Goal: Task Accomplishment & Management: Use online tool/utility

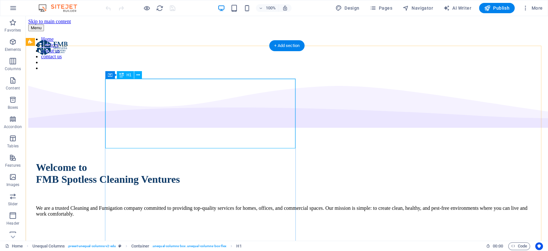
scroll to position [129, 0]
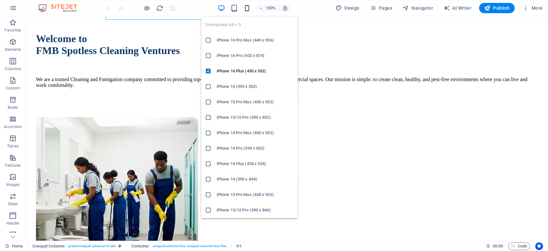
click at [246, 7] on icon "button" at bounding box center [247, 7] width 7 height 7
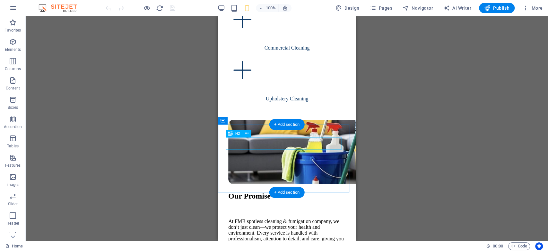
scroll to position [1020, 0]
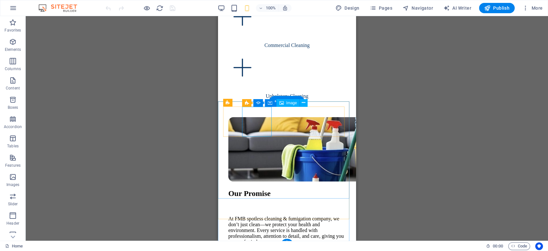
select select "%"
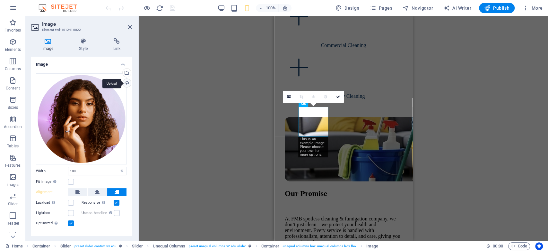
click at [126, 83] on div "Upload" at bounding box center [126, 84] width 10 height 10
click at [339, 96] on icon at bounding box center [338, 97] width 4 height 4
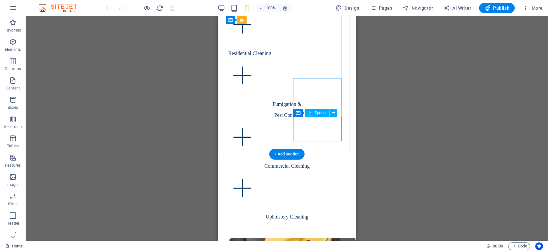
scroll to position [1024, 0]
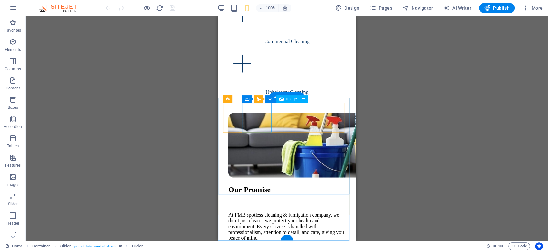
select select "%"
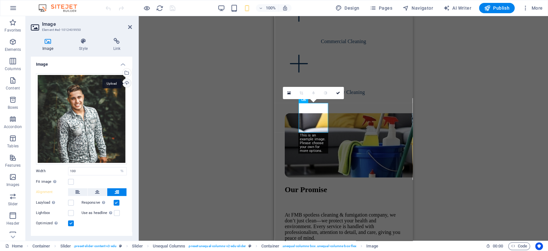
click at [127, 84] on div "Upload" at bounding box center [126, 84] width 10 height 10
click at [125, 84] on div "Upload" at bounding box center [126, 84] width 10 height 10
click at [125, 82] on div "Upload" at bounding box center [126, 84] width 10 height 10
click at [126, 84] on div "Upload" at bounding box center [126, 84] width 10 height 10
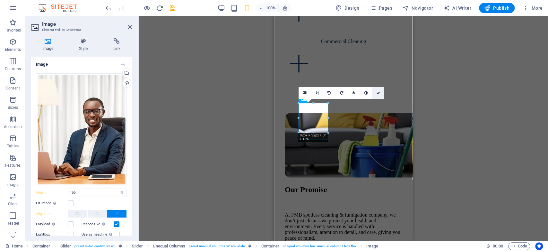
click at [378, 92] on icon at bounding box center [378, 93] width 4 height 4
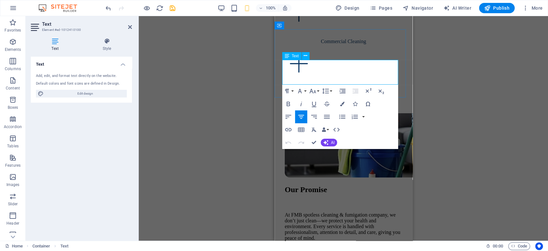
drag, startPoint x: 350, startPoint y: 62, endPoint x: 285, endPoint y: 65, distance: 64.7
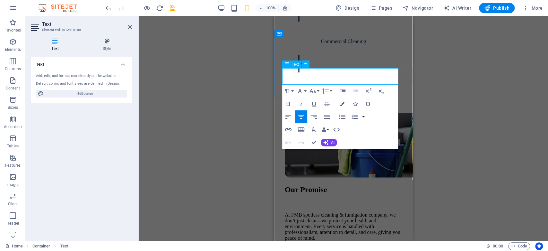
scroll to position [1016, 0]
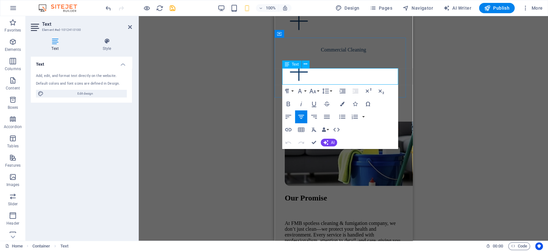
drag, startPoint x: 354, startPoint y: 71, endPoint x: 317, endPoint y: 74, distance: 36.7
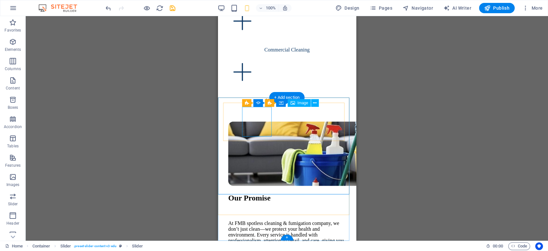
select select "%"
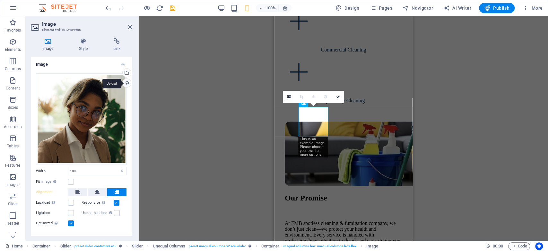
click at [127, 82] on div "Upload" at bounding box center [126, 84] width 10 height 10
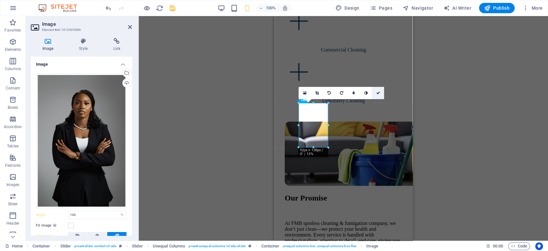
click at [378, 91] on icon at bounding box center [378, 93] width 4 height 4
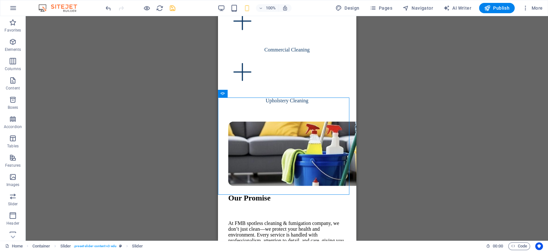
click at [172, 9] on icon "save" at bounding box center [172, 7] width 7 height 7
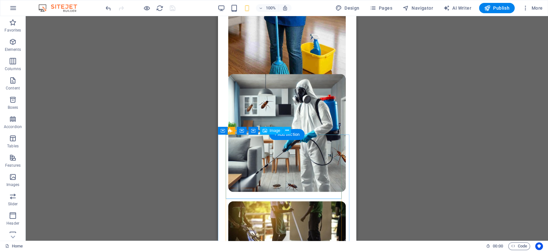
scroll to position [514, 0]
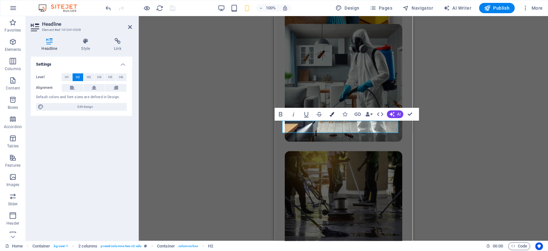
click at [333, 114] on icon "button" at bounding box center [332, 114] width 4 height 4
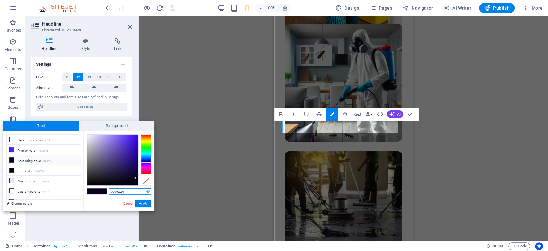
drag, startPoint x: 125, startPoint y: 191, endPoint x: 106, endPoint y: 191, distance: 19.3
click at [106, 191] on div "#090224 Supported formats #0852ed rgb(8, 82, 237) rgba(8, 82, 237, 90%) hsv(221…" at bounding box center [119, 217] width 71 height 173
paste input "E3A67"
type input "#0e3a67"
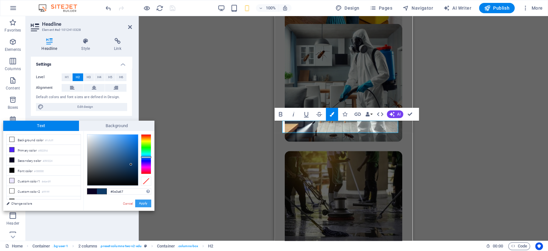
click at [143, 203] on button "Apply" at bounding box center [143, 203] width 16 height 8
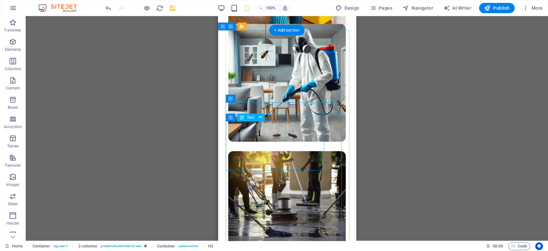
scroll to position [600, 0]
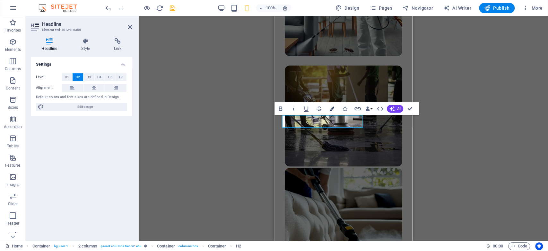
click at [334, 108] on icon "button" at bounding box center [332, 108] width 4 height 4
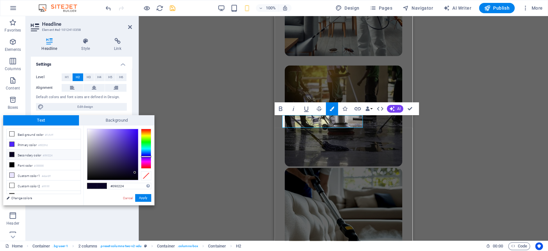
drag, startPoint x: 130, startPoint y: 185, endPoint x: 102, endPoint y: 186, distance: 28.3
click at [102, 186] on div "#090224 Supported formats #0852ed rgb(8, 82, 237) rgba(8, 82, 237, 90%) hsv(221…" at bounding box center [119, 211] width 71 height 173
type input "#0e3a67"
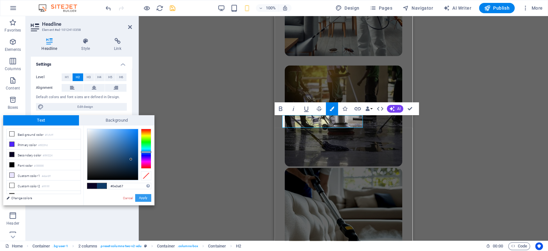
drag, startPoint x: 112, startPoint y: 185, endPoint x: 141, endPoint y: 198, distance: 31.2
click at [140, 197] on div "#0e3a67 Supported formats #0852ed rgb(8, 82, 237) rgba(8, 82, 237, 90%) hsv(221…" at bounding box center [119, 211] width 71 height 173
click at [145, 198] on button "Apply" at bounding box center [143, 198] width 16 height 8
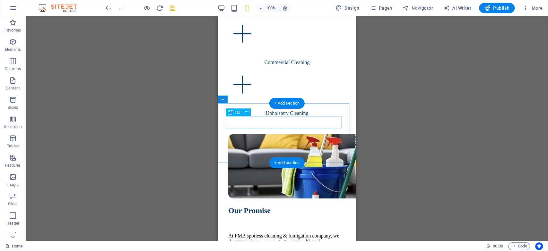
scroll to position [1022, 0]
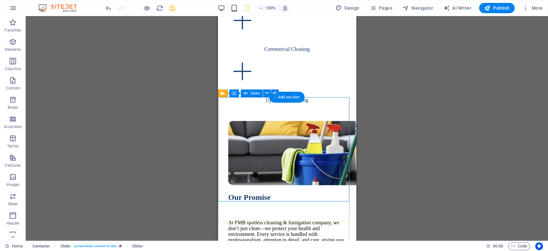
scroll to position [1016, 0]
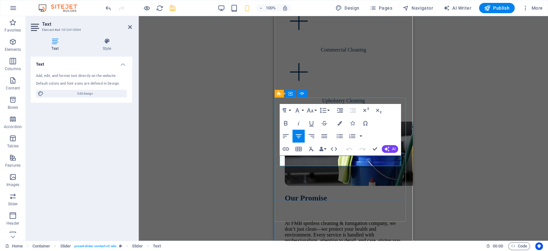
drag, startPoint x: 345, startPoint y: 160, endPoint x: 309, endPoint y: 159, distance: 35.7
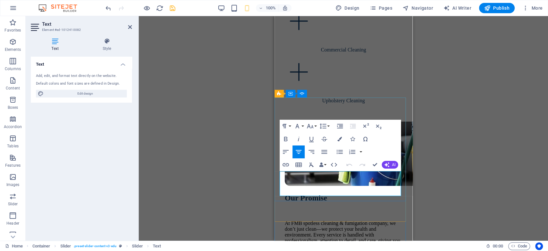
click at [338, 140] on icon "button" at bounding box center [340, 139] width 4 height 4
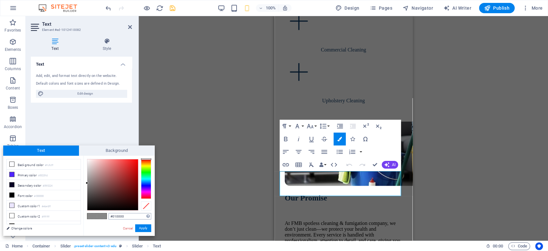
type input "#000000"
drag, startPoint x: 132, startPoint y: 202, endPoint x: 133, endPoint y: 216, distance: 13.2
click at [133, 216] on div "#000000 Supported formats #0852ed rgb(8, 82, 237) rgba(8, 82, 237, 90%) hsv(221…" at bounding box center [119, 242] width 71 height 173
click at [144, 227] on button "Apply" at bounding box center [143, 228] width 16 height 8
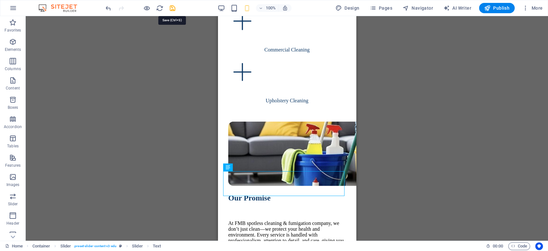
click at [175, 8] on icon "save" at bounding box center [172, 7] width 7 height 7
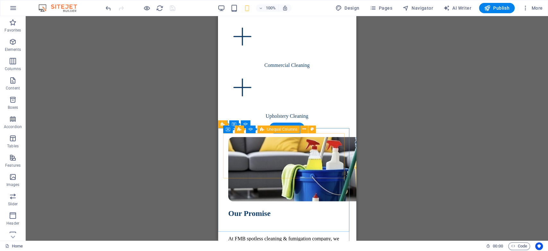
scroll to position [1022, 0]
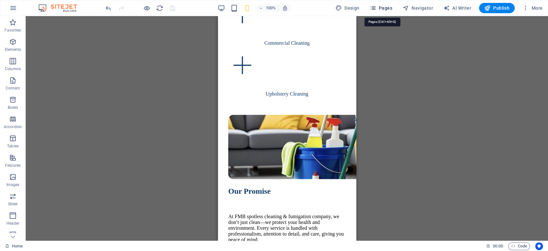
click at [383, 10] on span "Pages" at bounding box center [381, 8] width 22 height 6
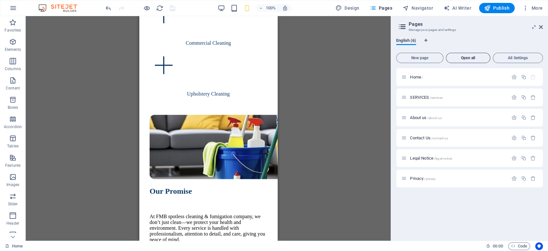
click at [466, 56] on span "Open all" at bounding box center [468, 58] width 39 height 4
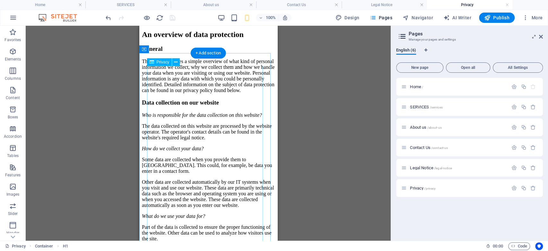
scroll to position [129, 0]
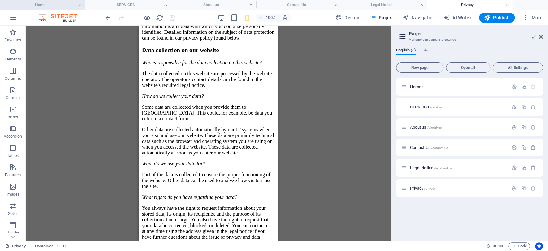
click at [49, 1] on li "Home" at bounding box center [42, 5] width 85 height 10
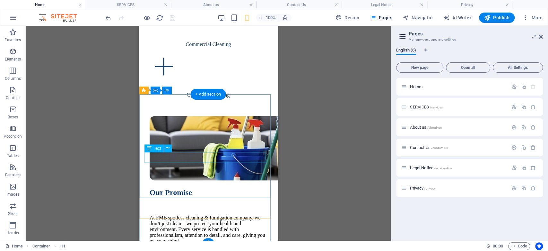
scroll to position [1032, 0]
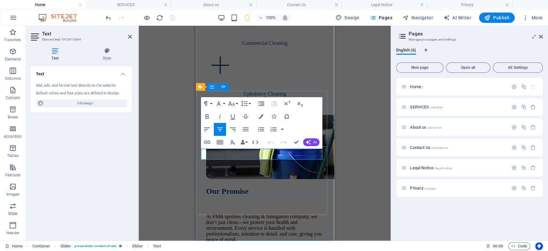
drag, startPoint x: 315, startPoint y: 154, endPoint x: 210, endPoint y: 154, distance: 105.1
click at [260, 115] on icon "button" at bounding box center [261, 116] width 4 height 4
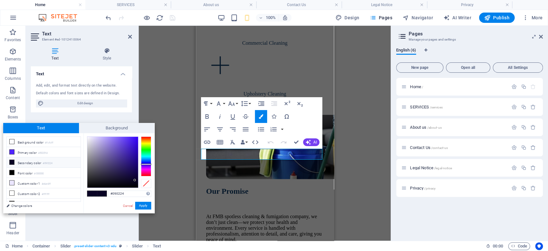
drag, startPoint x: 130, startPoint y: 193, endPoint x: 97, endPoint y: 191, distance: 33.1
click at [97, 191] on div "#090224 Supported formats #0852ed rgb(8, 82, 237) rgba(8, 82, 237, 90%) hsv(221…" at bounding box center [119, 219] width 71 height 173
type input "#0e3a67"
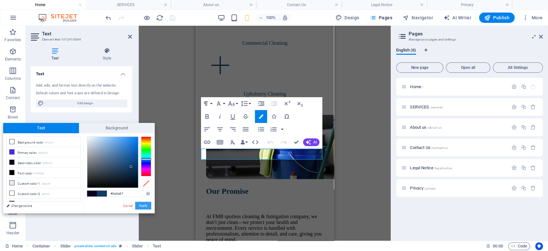
click at [147, 203] on button "Apply" at bounding box center [143, 205] width 16 height 8
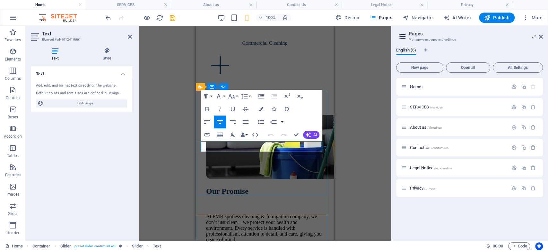
drag, startPoint x: 304, startPoint y: 146, endPoint x: 371, endPoint y: 177, distance: 73.6
click at [261, 109] on icon "button" at bounding box center [261, 109] width 4 height 4
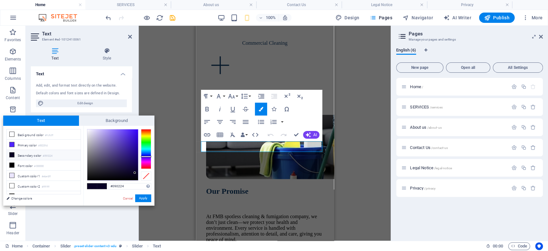
drag, startPoint x: 126, startPoint y: 184, endPoint x: 106, endPoint y: 186, distance: 20.3
click at [106, 186] on div "#090224 Supported formats #0852ed rgb(8, 82, 237) rgba(8, 82, 237, 90%) hsv(221…" at bounding box center [119, 212] width 71 height 173
type input "#0e3a67"
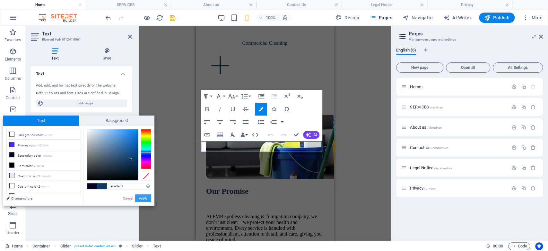
click at [146, 195] on button "Apply" at bounding box center [143, 198] width 16 height 8
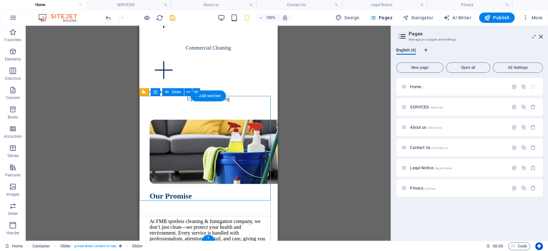
scroll to position [1026, 0]
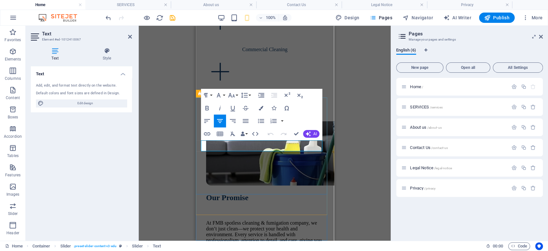
drag, startPoint x: 293, startPoint y: 148, endPoint x: 229, endPoint y: 149, distance: 64.3
click at [263, 110] on icon "button" at bounding box center [261, 108] width 4 height 4
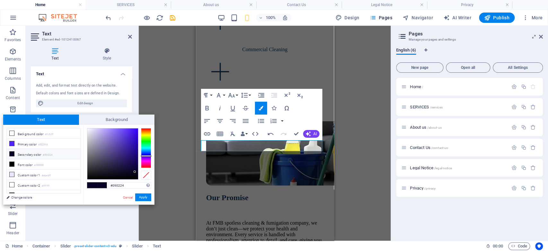
drag, startPoint x: 131, startPoint y: 184, endPoint x: 103, endPoint y: 186, distance: 28.3
click at [103, 186] on div "#090224 Supported formats #0852ed rgb(8, 82, 237) rgba(8, 82, 237, 90%) hsv(221…" at bounding box center [119, 211] width 71 height 173
type input "#0e3a67"
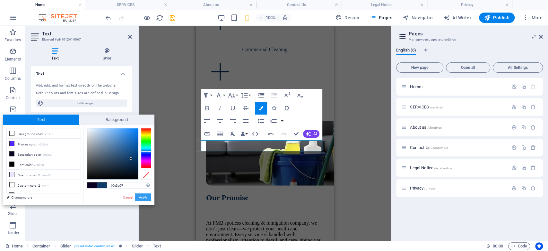
click at [144, 197] on button "Apply" at bounding box center [143, 197] width 16 height 8
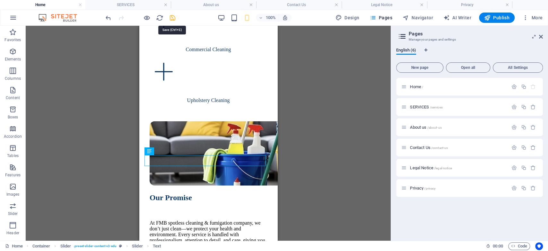
click at [175, 17] on icon "save" at bounding box center [172, 17] width 7 height 7
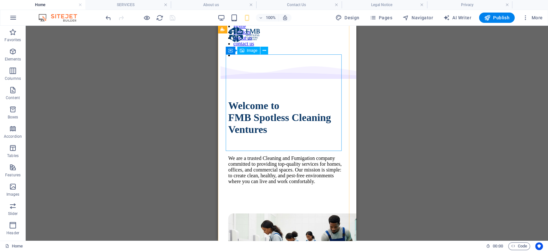
scroll to position [0, 0]
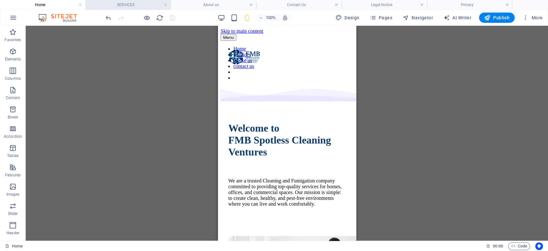
click at [110, 8] on h4 "SERVICES" at bounding box center [127, 4] width 85 height 7
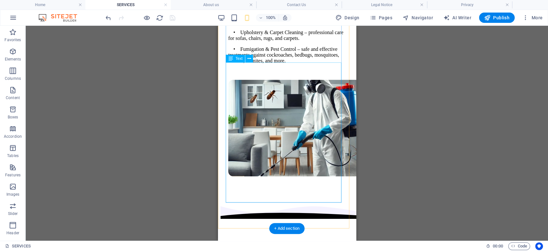
scroll to position [43, 0]
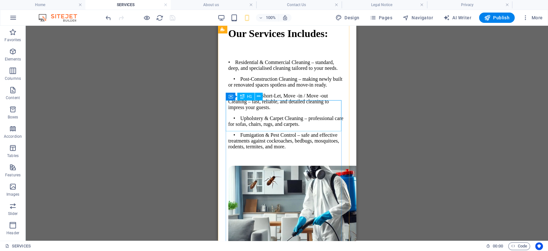
click at [270, 40] on div "Our Services Includes:" at bounding box center [287, 34] width 118 height 12
drag, startPoint x: 270, startPoint y: 129, endPoint x: 487, endPoint y: 155, distance: 219.3
click at [270, 40] on div "Our Services Includes:" at bounding box center [287, 34] width 118 height 12
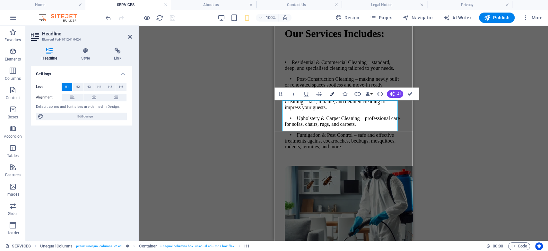
click at [334, 92] on button "Colors" at bounding box center [332, 93] width 12 height 13
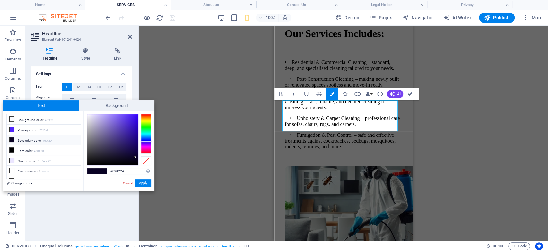
drag, startPoint x: 114, startPoint y: 170, endPoint x: 103, endPoint y: 170, distance: 10.6
click at [103, 170] on div "#090224 Supported formats #0852ed rgb(8, 82, 237) rgba(8, 82, 237, 90%) hsv(221…" at bounding box center [119, 197] width 71 height 173
type input "#0e3a67"
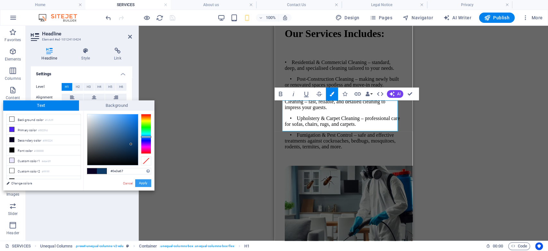
click at [144, 182] on button "Apply" at bounding box center [143, 183] width 16 height 8
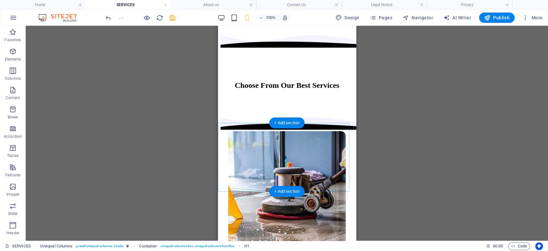
scroll to position [300, 0]
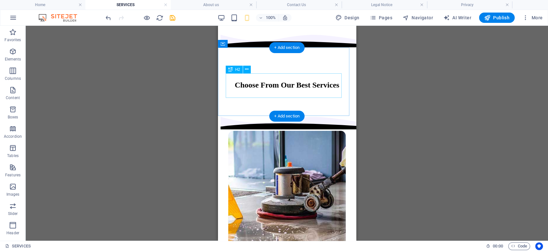
click at [305, 88] on div "Choose From Our Best Services" at bounding box center [287, 85] width 118 height 9
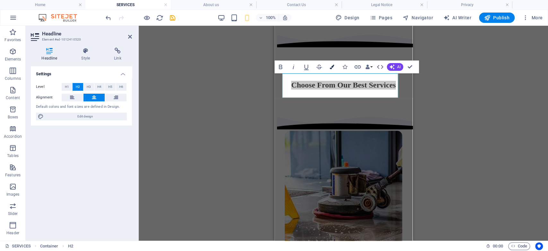
click at [334, 67] on icon "button" at bounding box center [332, 67] width 4 height 4
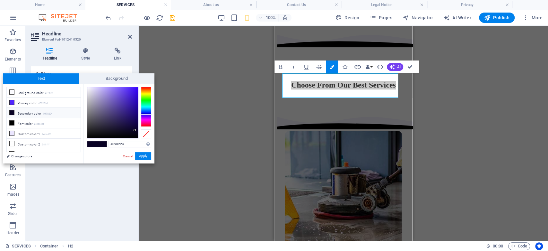
drag, startPoint x: 133, startPoint y: 141, endPoint x: 105, endPoint y: 144, distance: 27.5
click at [105, 144] on div "#090224 Supported formats #0852ed rgb(8, 82, 237) rgba(8, 82, 237, 90%) hsv(221…" at bounding box center [119, 170] width 71 height 173
type input "#0e3a67"
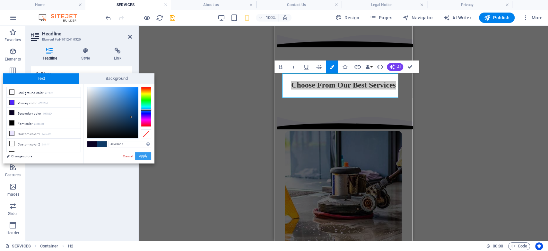
click at [144, 156] on button "Apply" at bounding box center [143, 156] width 16 height 8
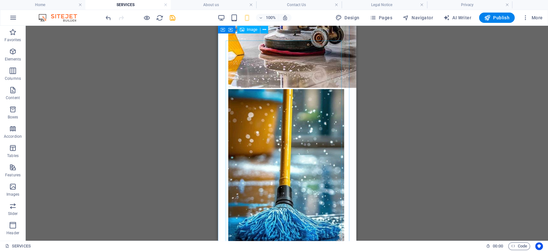
scroll to position [1307, 0]
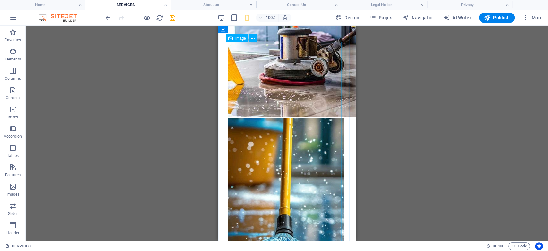
click at [288, 141] on figure at bounding box center [287, 222] width 118 height 208
select select "px"
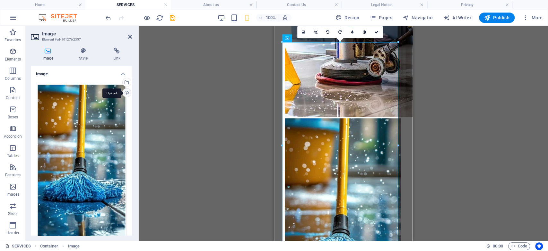
click at [126, 91] on div "Upload" at bounding box center [126, 93] width 10 height 10
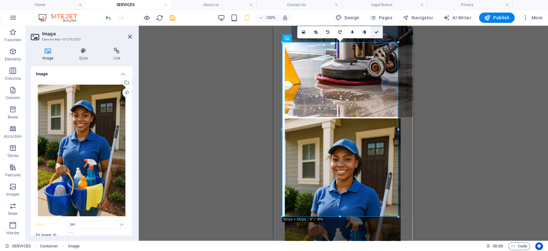
click at [376, 31] on icon at bounding box center [377, 32] width 4 height 4
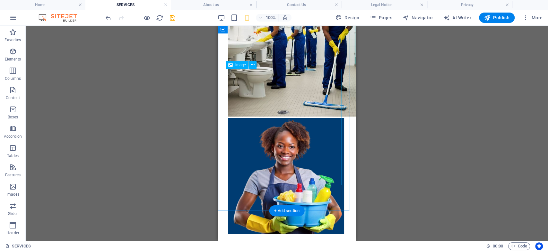
scroll to position [2346, 0]
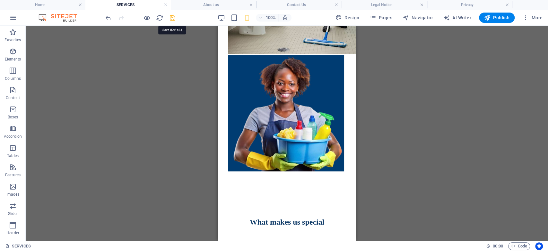
click at [174, 18] on icon "save" at bounding box center [172, 17] width 7 height 7
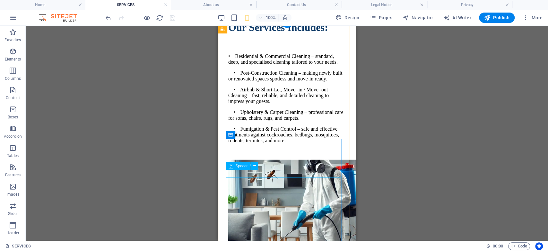
scroll to position [0, 0]
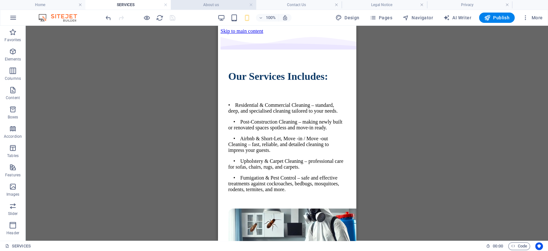
click at [221, 3] on h4 "About us" at bounding box center [213, 4] width 85 height 7
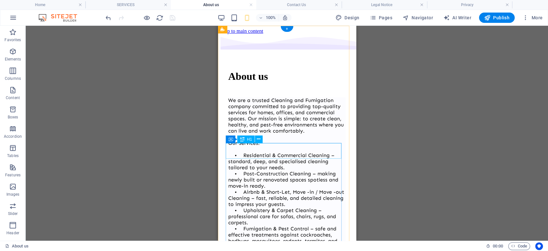
click at [279, 82] on div "About us" at bounding box center [287, 76] width 118 height 12
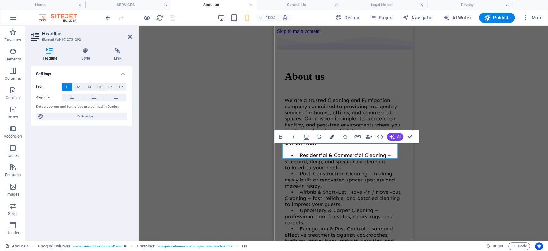
click at [332, 138] on icon "button" at bounding box center [332, 136] width 4 height 4
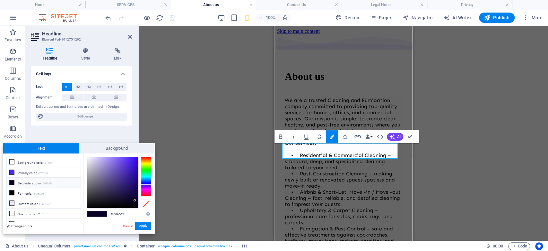
drag, startPoint x: 126, startPoint y: 214, endPoint x: 104, endPoint y: 215, distance: 21.5
click at [104, 215] on div "#090224 Supported formats #0852ed rgb(8, 82, 237) rgba(8, 82, 237, 90%) hsv(221…" at bounding box center [119, 239] width 71 height 173
click at [134, 217] on div "#090224 Supported formats #0852ed rgb(8, 82, 237) rgba(8, 82, 237, 90%) hsv(221…" at bounding box center [119, 239] width 71 height 173
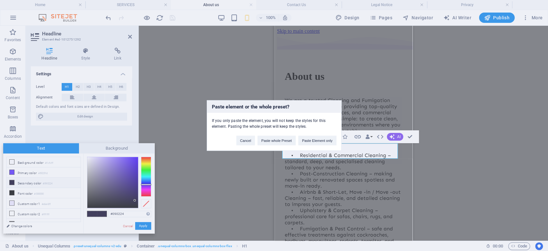
click at [141, 226] on div "Paste element or the whole preset? If you only paste the element, you will not …" at bounding box center [274, 125] width 548 height 251
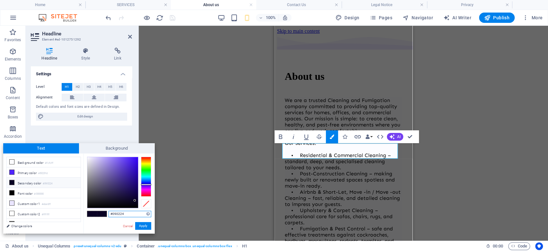
drag, startPoint x: 129, startPoint y: 215, endPoint x: 105, endPoint y: 214, distance: 23.5
click at [105, 214] on div "#090224 Supported formats #0852ed rgb(8, 82, 237) rgba(8, 82, 237, 90%) hsv(221…" at bounding box center [119, 239] width 71 height 173
paste input "E3A67"
type input "#0e3a67"
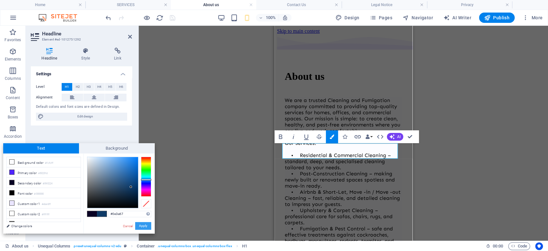
click at [144, 225] on button "Apply" at bounding box center [143, 226] width 16 height 8
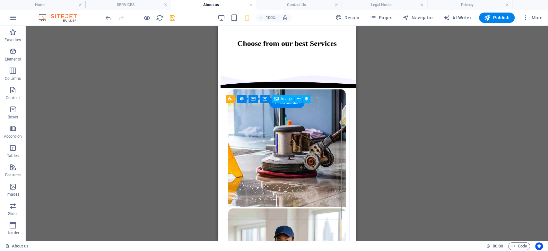
scroll to position [514, 0]
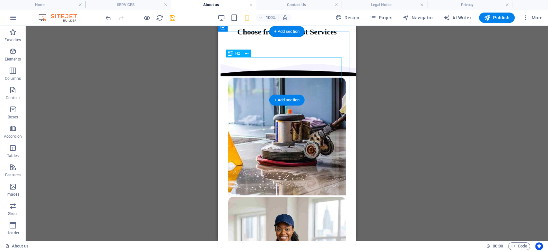
click at [287, 36] on div "Choose from our best Services" at bounding box center [287, 32] width 118 height 9
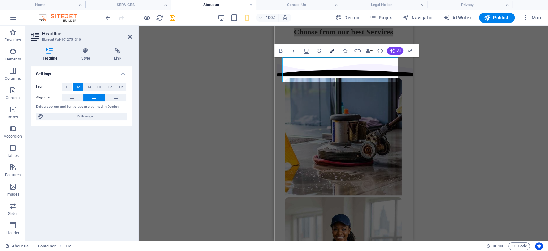
click at [333, 51] on icon "button" at bounding box center [332, 51] width 4 height 4
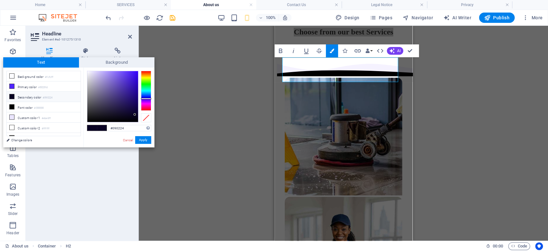
drag, startPoint x: 125, startPoint y: 129, endPoint x: 100, endPoint y: 129, distance: 24.4
click at [100, 129] on div "#090224 Supported formats #0852ed rgb(8, 82, 237) rgba(8, 82, 237, 90%) hsv(221…" at bounding box center [119, 153] width 71 height 173
type input "#0e3a67"
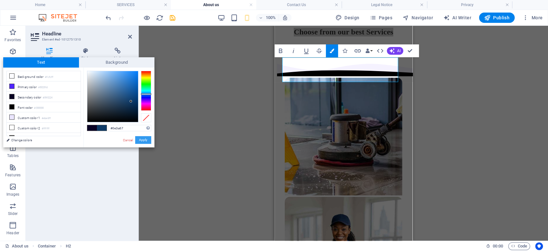
click at [149, 140] on button "Apply" at bounding box center [143, 140] width 16 height 8
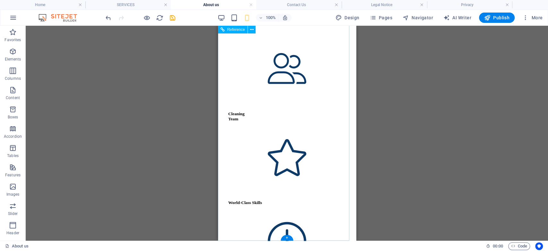
scroll to position [1064, 0]
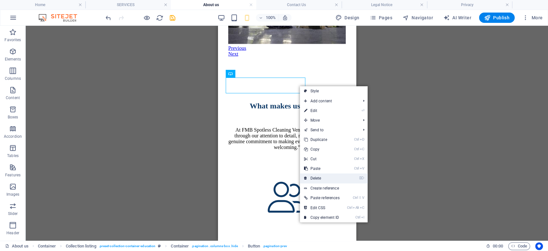
click at [321, 178] on link "⌦ Delete" at bounding box center [321, 178] width 43 height 10
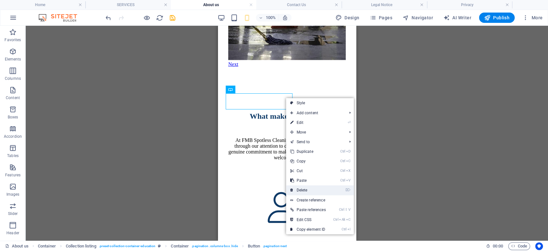
click at [315, 188] on link "⌦ Delete" at bounding box center [307, 190] width 43 height 10
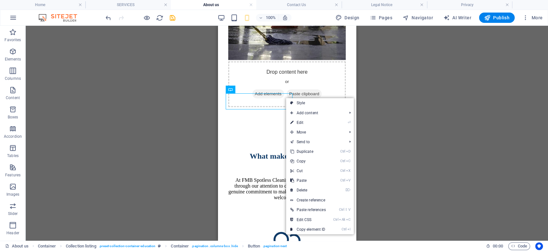
scroll to position [1077, 0]
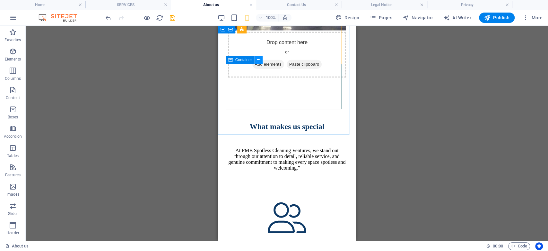
click at [255, 60] on button at bounding box center [259, 60] width 8 height 8
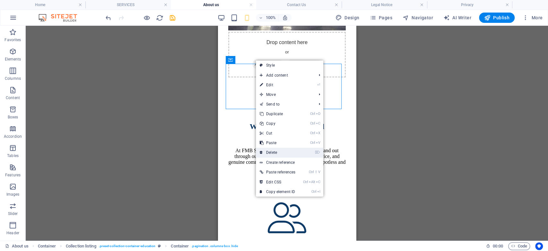
click at [275, 154] on link "⌦ Delete" at bounding box center [277, 152] width 43 height 10
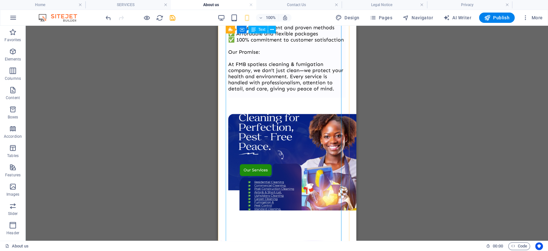
scroll to position [0, 0]
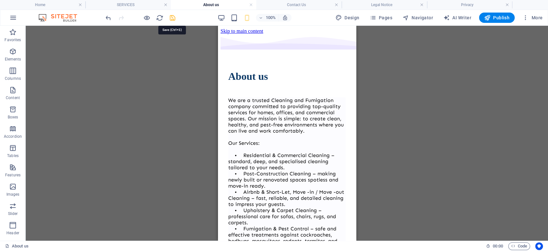
click at [173, 19] on icon "save" at bounding box center [172, 17] width 7 height 7
click at [294, 6] on h4 "Contact Us" at bounding box center [298, 4] width 85 height 7
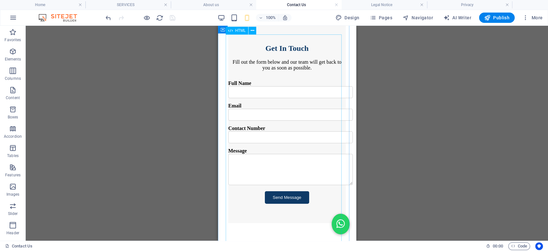
scroll to position [137, 0]
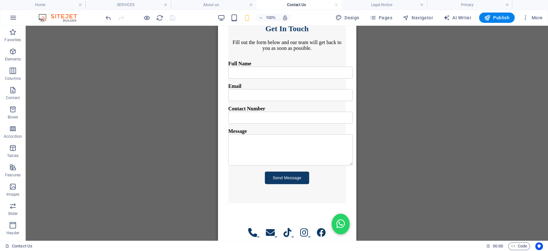
click at [306, 4] on h4 "Contact Us" at bounding box center [298, 4] width 85 height 7
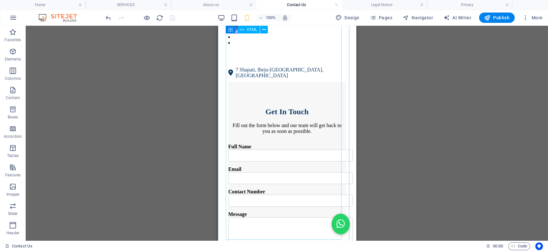
scroll to position [0, 0]
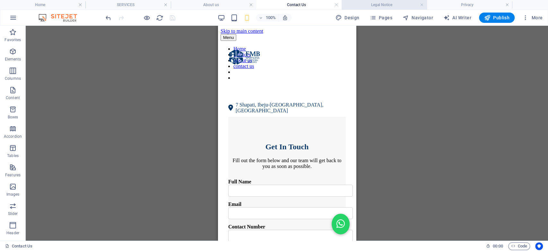
click at [380, 4] on h4 "Legal Notice" at bounding box center [384, 4] width 85 height 7
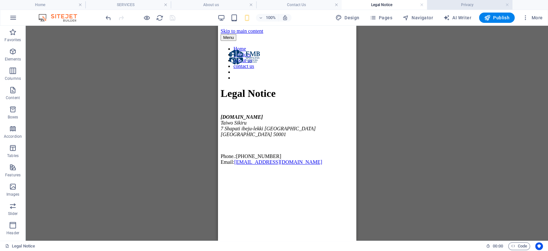
click at [461, 4] on h4 "Privacy" at bounding box center [469, 4] width 85 height 7
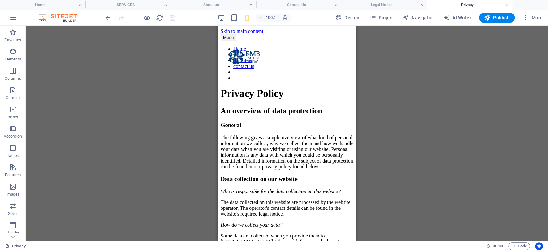
scroll to position [129, 0]
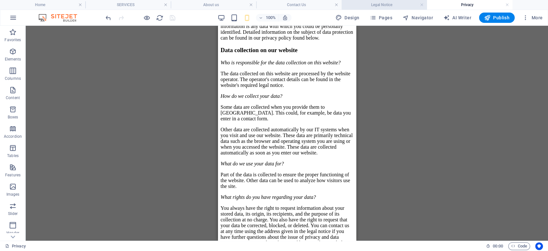
click at [378, 8] on li "Legal Notice" at bounding box center [384, 5] width 85 height 10
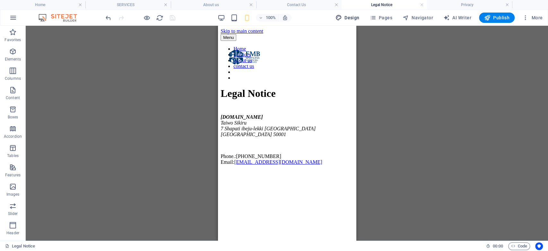
scroll to position [0, 0]
click at [314, 8] on h4 "Contact Us" at bounding box center [298, 4] width 85 height 7
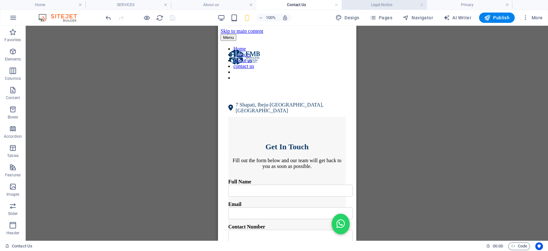
click at [378, 2] on h4 "Legal Notice" at bounding box center [384, 4] width 85 height 7
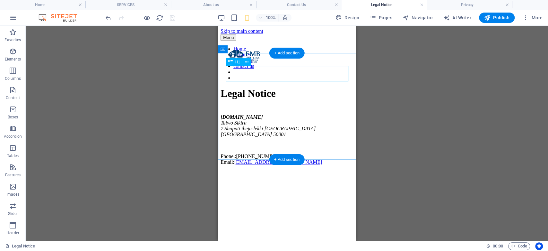
click at [283, 87] on div "Legal Notice" at bounding box center [286, 93] width 133 height 12
click at [284, 87] on div "Legal Notice" at bounding box center [286, 93] width 133 height 12
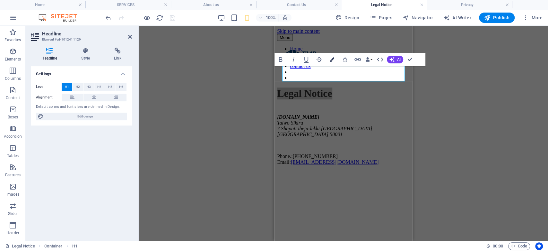
click at [331, 57] on icon "button" at bounding box center [332, 59] width 4 height 4
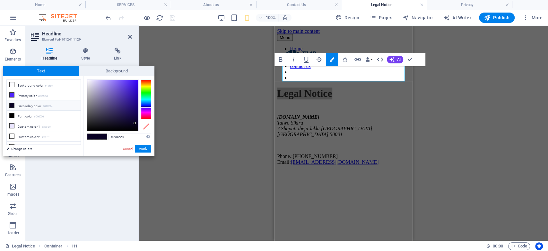
drag, startPoint x: 124, startPoint y: 136, endPoint x: 106, endPoint y: 136, distance: 18.3
click at [106, 136] on div "#090224 Supported formats #0852ed rgb(8, 82, 237) rgba(8, 82, 237, 90%) hsv(221…" at bounding box center [119, 162] width 71 height 173
type input "#0e3a67"
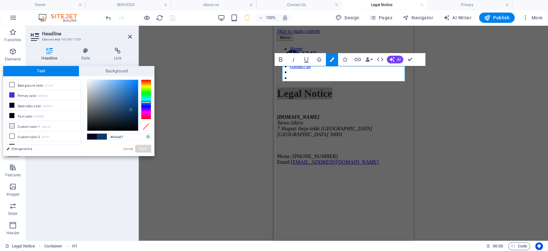
click at [141, 148] on button "Apply" at bounding box center [143, 149] width 16 height 8
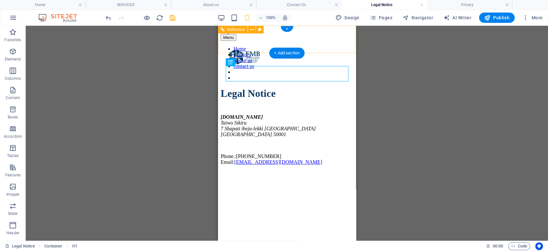
click at [346, 40] on div "Menu" at bounding box center [286, 37] width 133 height 7
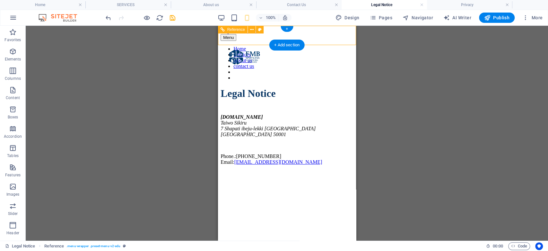
click at [343, 34] on div "Menu" at bounding box center [286, 37] width 133 height 7
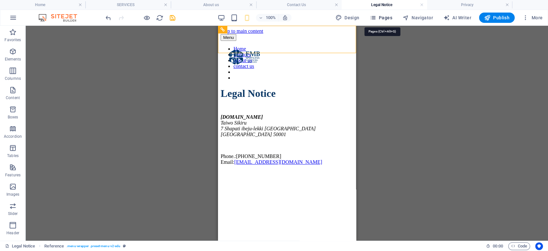
click at [375, 18] on icon "button" at bounding box center [373, 17] width 6 height 6
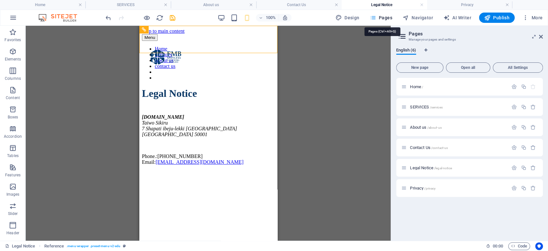
click at [375, 18] on icon "button" at bounding box center [373, 17] width 6 height 6
click at [460, 5] on h4 "Privacy" at bounding box center [469, 4] width 85 height 7
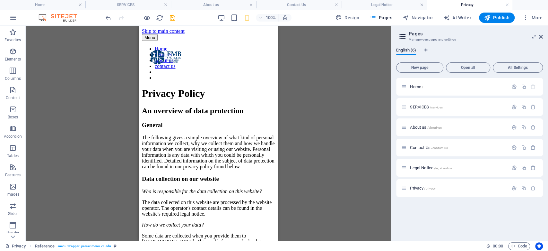
scroll to position [129, 0]
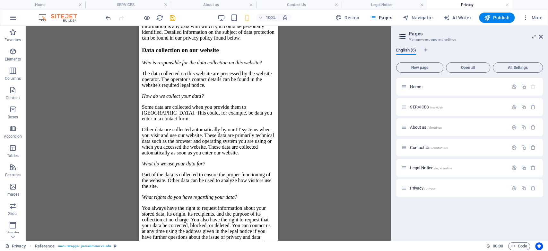
click at [543, 38] on aside "Pages Manage your pages and settings English (6) New page Open all All Settings…" at bounding box center [469, 133] width 157 height 215
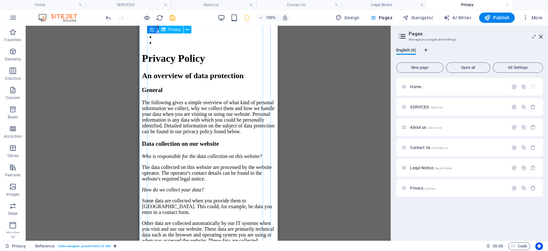
scroll to position [0, 0]
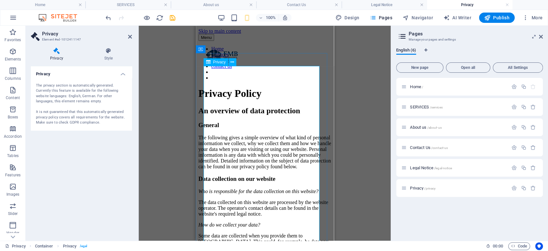
click at [131, 36] on icon at bounding box center [130, 36] width 4 height 5
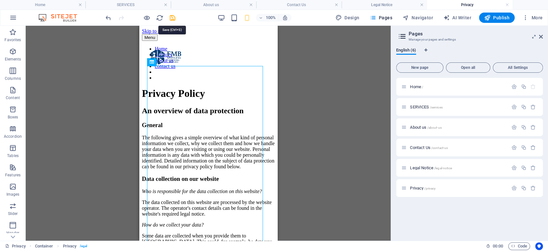
click at [173, 17] on icon "save" at bounding box center [172, 17] width 7 height 7
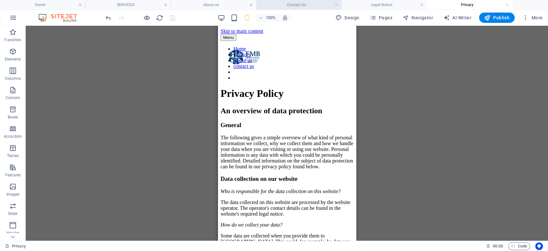
click at [287, 5] on h4 "Contact Us" at bounding box center [298, 4] width 85 height 7
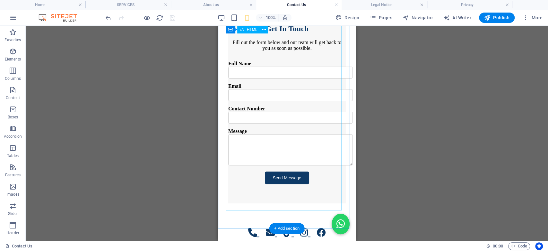
scroll to position [137, 0]
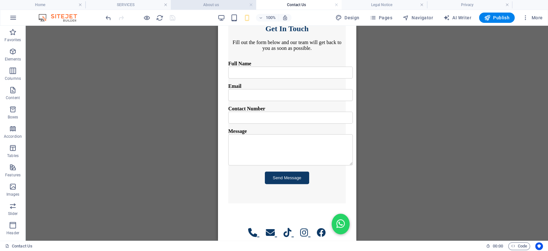
click at [217, 6] on h4 "About us" at bounding box center [213, 4] width 85 height 7
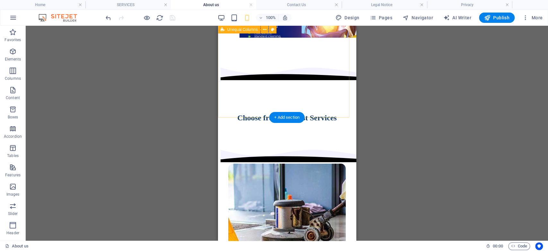
scroll to position [600, 0]
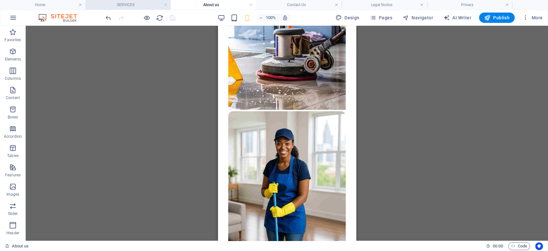
click at [135, 7] on h4 "SERVICES" at bounding box center [127, 4] width 85 height 7
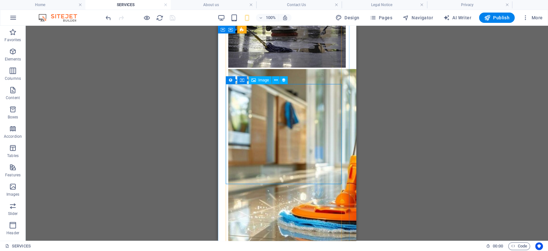
scroll to position [942, 0]
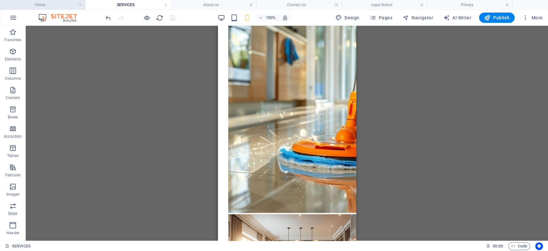
click at [39, 2] on h4 "Home" at bounding box center [42, 4] width 85 height 7
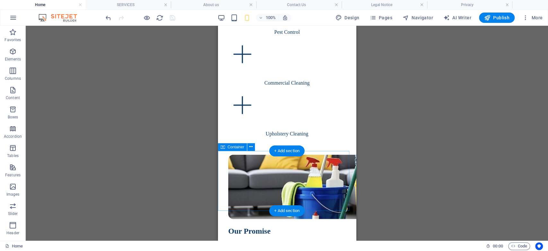
scroll to position [1032, 0]
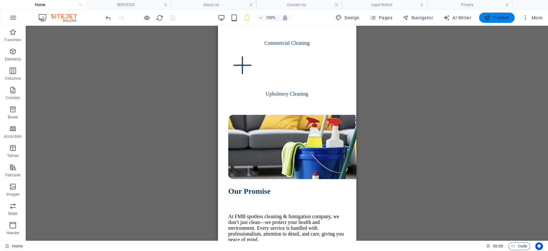
click at [501, 18] on span "Publish" at bounding box center [496, 17] width 25 height 6
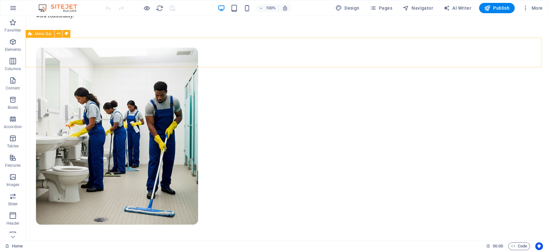
scroll to position [171, 0]
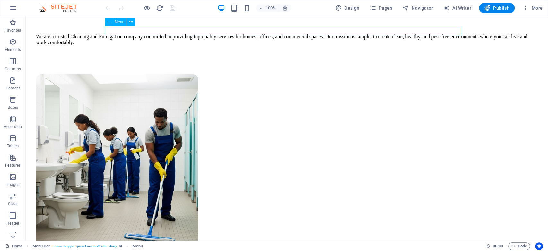
select select
select select "1"
select select
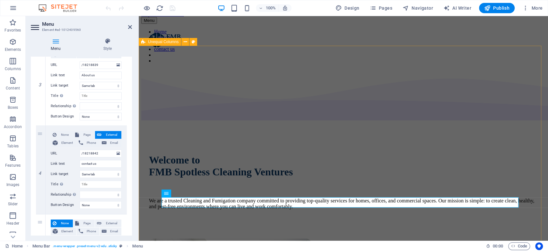
scroll to position [0, 0]
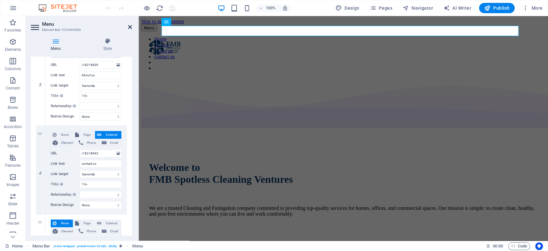
click at [130, 27] on icon at bounding box center [130, 26] width 4 height 5
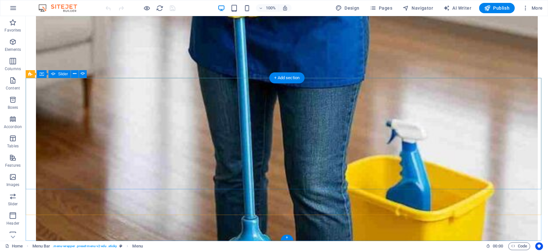
scroll to position [925, 0]
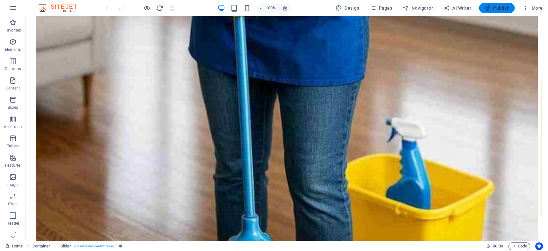
click at [506, 7] on span "Publish" at bounding box center [496, 8] width 25 height 6
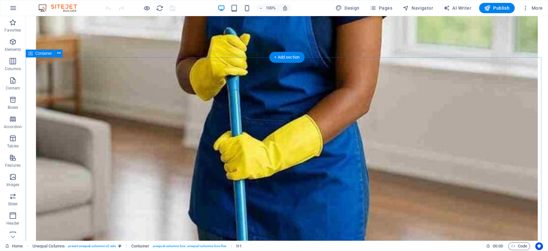
scroll to position [771, 0]
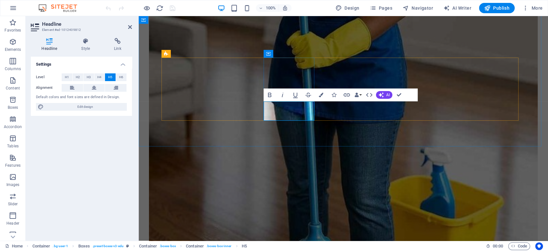
drag, startPoint x: 297, startPoint y: 116, endPoint x: 283, endPoint y: 114, distance: 14.6
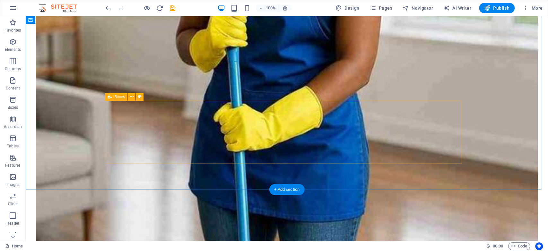
scroll to position [814, 0]
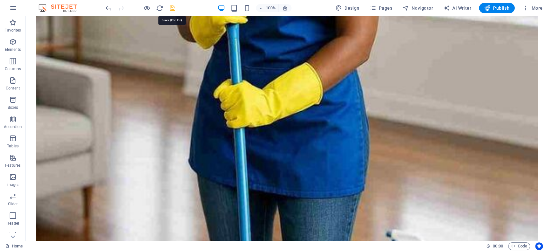
click at [175, 8] on icon "save" at bounding box center [172, 7] width 7 height 7
click at [411, 9] on span "Publish" at bounding box center [496, 8] width 25 height 6
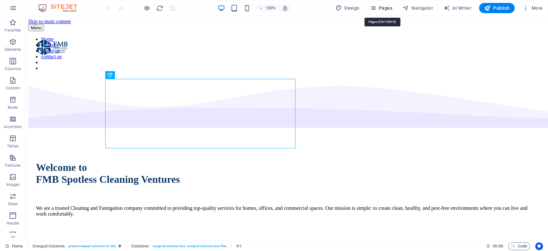
click at [376, 6] on icon "button" at bounding box center [373, 8] width 6 height 6
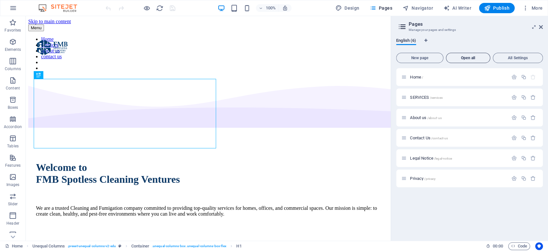
click at [467, 59] on span "Open all" at bounding box center [468, 58] width 39 height 4
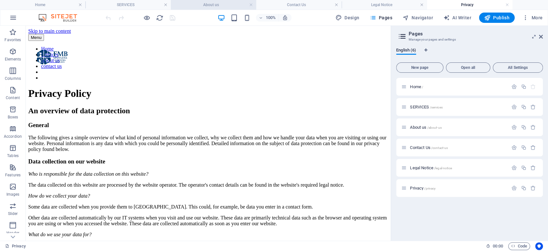
click at [215, 4] on h4 "About us" at bounding box center [213, 4] width 85 height 7
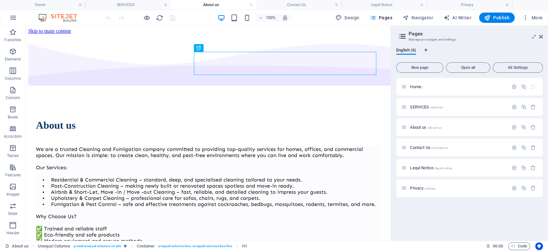
click at [129, 11] on div "100% Design Pages Navigator AI Writer Publish More" at bounding box center [274, 17] width 548 height 15
click at [130, 6] on h4 "SERVICES" at bounding box center [127, 4] width 85 height 7
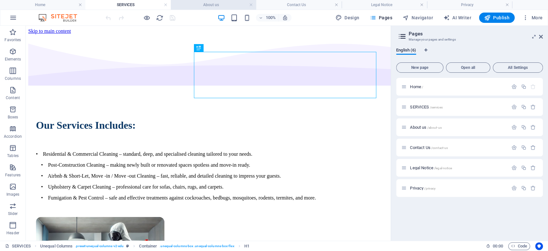
click at [214, 5] on h4 "About us" at bounding box center [213, 4] width 85 height 7
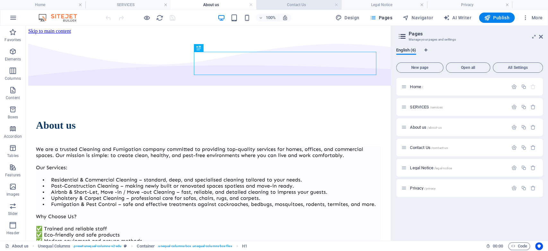
click at [281, 5] on h4 "Contact Us" at bounding box center [298, 4] width 85 height 7
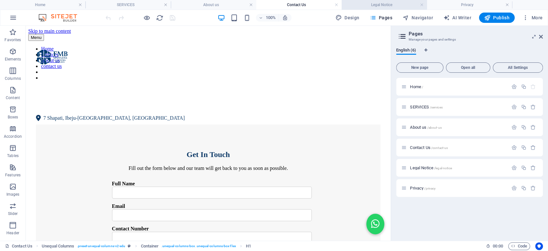
click at [376, 4] on h4 "Legal Notice" at bounding box center [384, 4] width 85 height 7
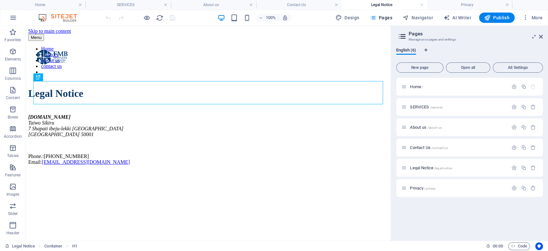
click at [455, 6] on h4 "Privacy" at bounding box center [469, 4] width 85 height 7
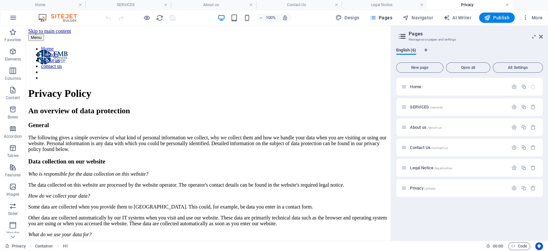
click at [506, 4] on link at bounding box center [508, 5] width 4 height 6
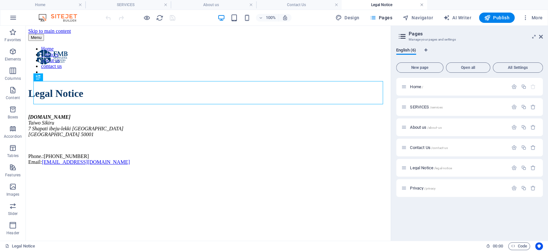
click at [421, 6] on link at bounding box center [422, 5] width 4 height 6
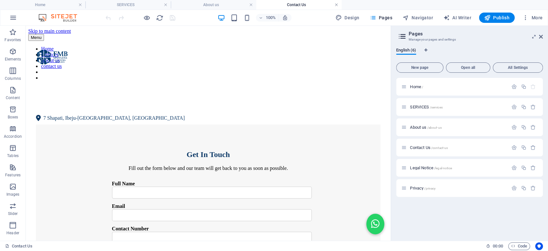
click at [336, 5] on link at bounding box center [337, 5] width 4 height 6
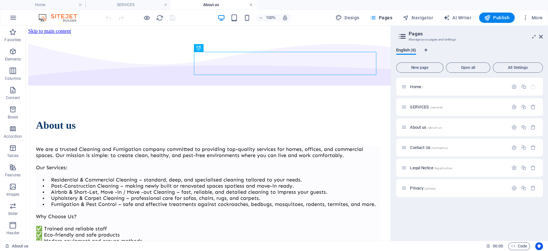
click at [251, 5] on link at bounding box center [251, 5] width 4 height 6
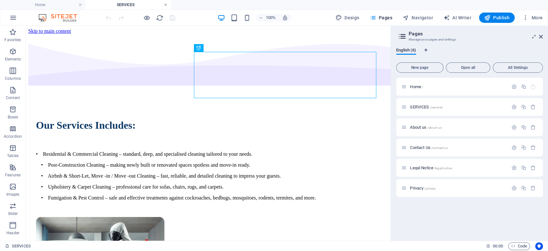
click at [166, 5] on link at bounding box center [166, 5] width 4 height 6
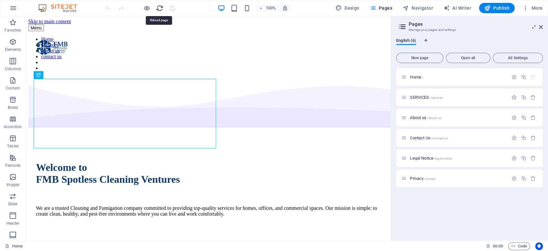
click at [159, 7] on icon "reload" at bounding box center [159, 7] width 7 height 7
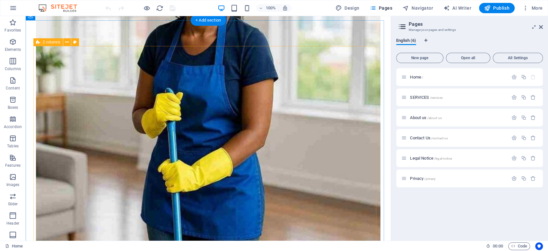
scroll to position [643, 0]
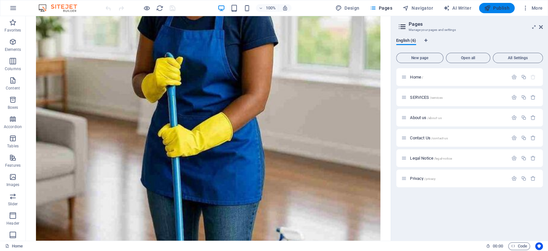
click at [490, 6] on icon "button" at bounding box center [487, 8] width 6 height 6
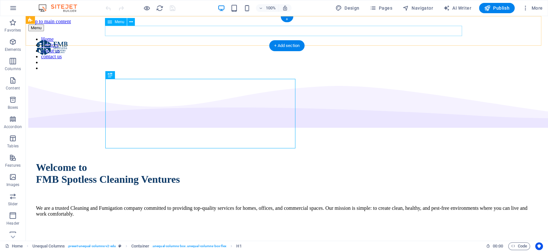
click at [272, 36] on nav "Home Services About us contact us" at bounding box center [287, 53] width 518 height 35
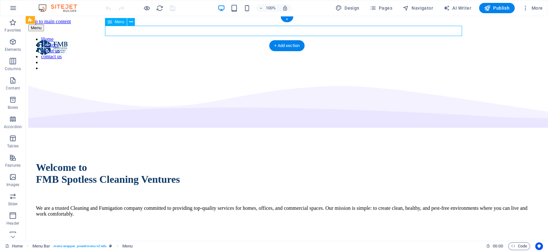
click at [274, 36] on nav "Home Services About us contact us" at bounding box center [287, 53] width 518 height 35
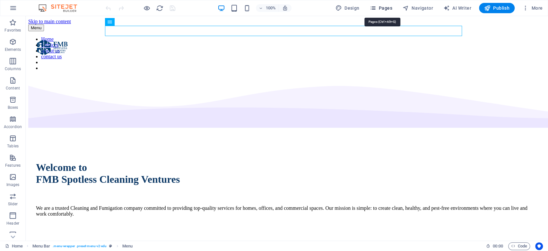
click at [376, 7] on icon "button" at bounding box center [373, 8] width 6 height 6
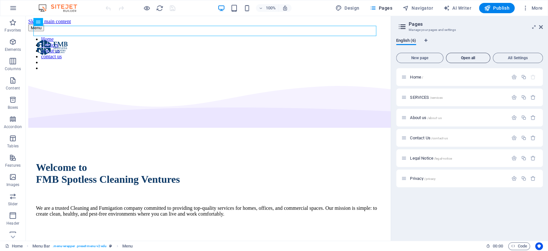
click at [472, 57] on span "Open all" at bounding box center [468, 58] width 39 height 4
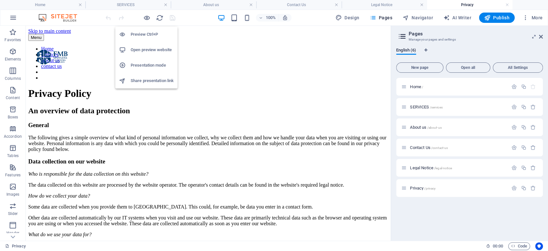
click at [152, 49] on h6 "Open preview website" at bounding box center [152, 50] width 43 height 8
